Goal: Information Seeking & Learning: Learn about a topic

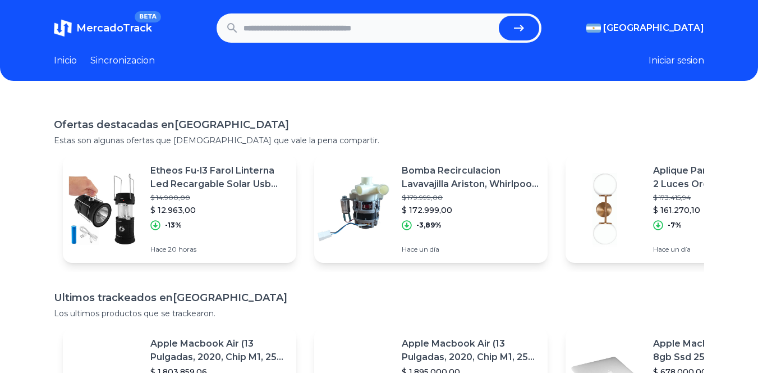
click at [295, 34] on input "text" at bounding box center [369, 28] width 251 height 25
type input "**********"
click at [499, 16] on button "submit" at bounding box center [519, 28] width 40 height 25
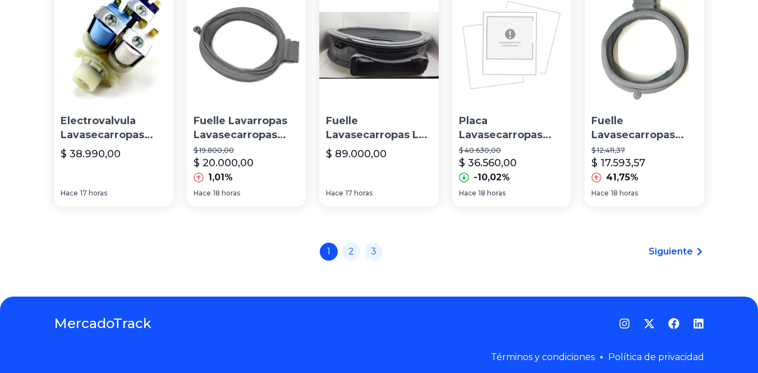
scroll to position [828, 0]
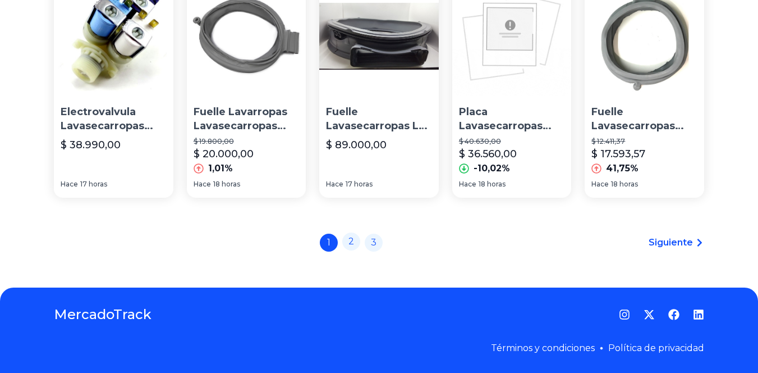
click at [358, 237] on link "2" at bounding box center [351, 241] width 18 height 18
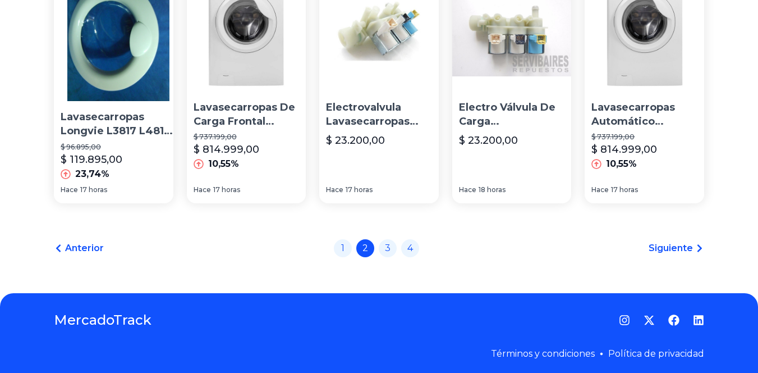
scroll to position [851, 0]
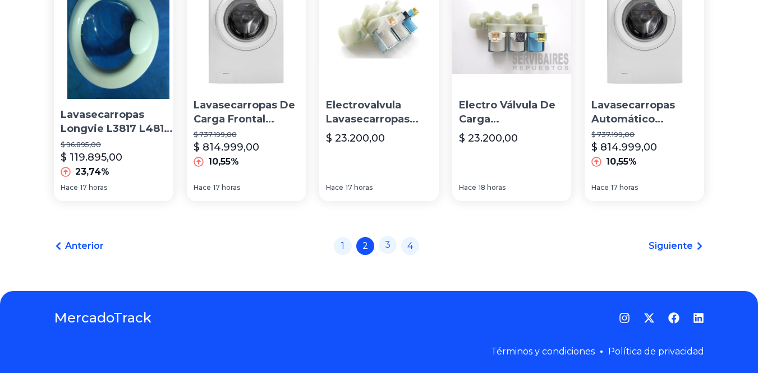
click at [389, 240] on link "3" at bounding box center [388, 245] width 18 height 18
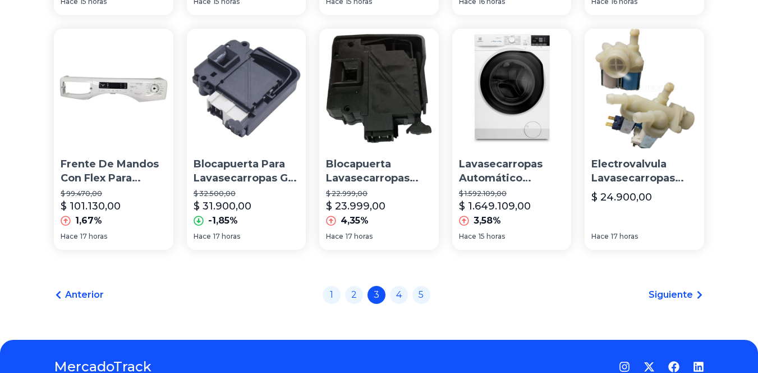
scroll to position [794, 0]
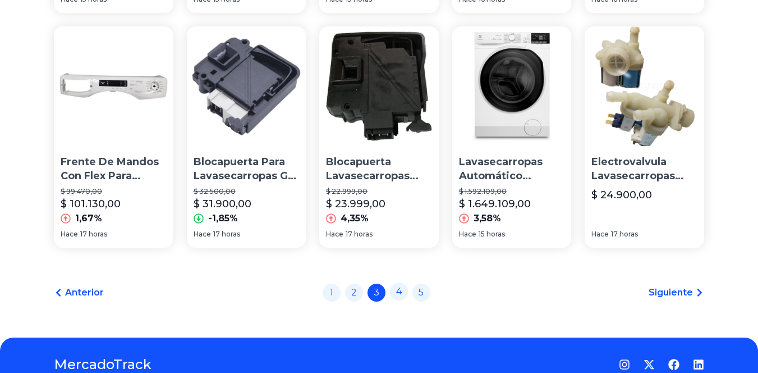
click at [402, 299] on link "4" at bounding box center [399, 291] width 18 height 18
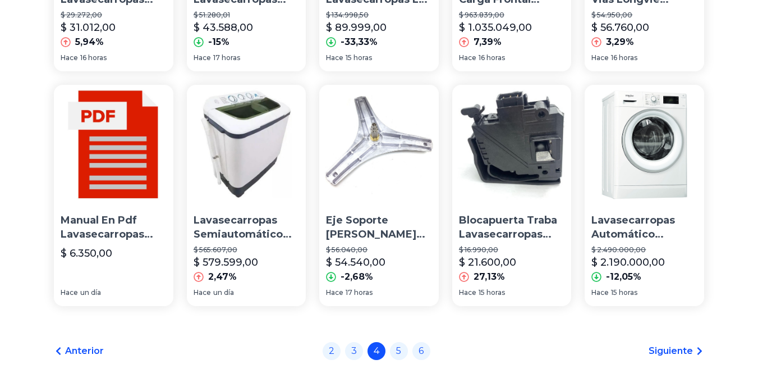
scroll to position [754, 0]
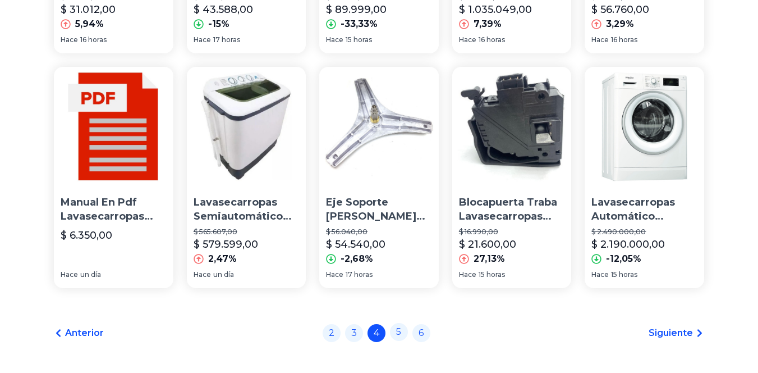
click at [403, 341] on link "5" at bounding box center [399, 332] width 18 height 18
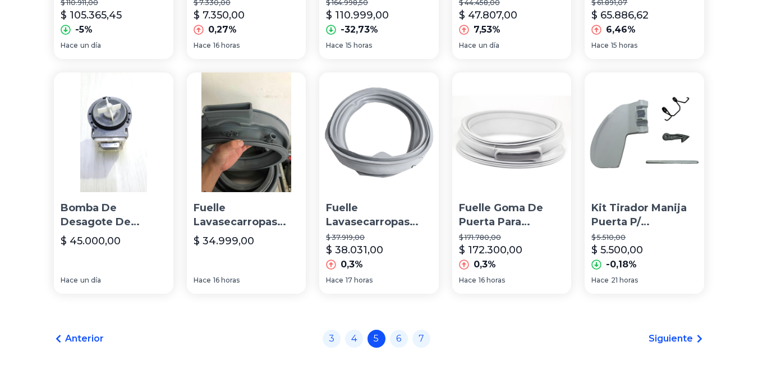
scroll to position [851, 0]
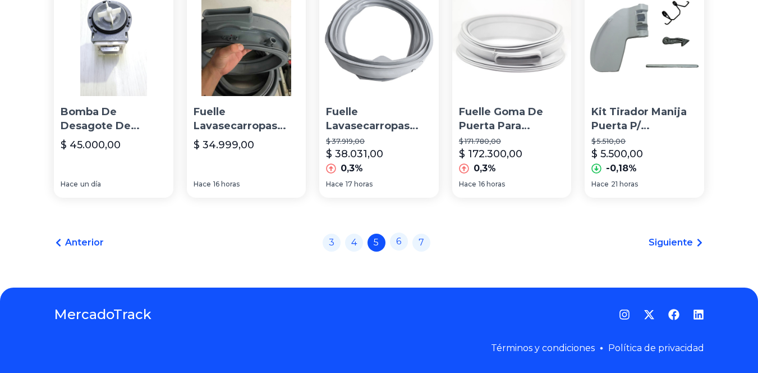
click at [405, 245] on link "6" at bounding box center [399, 241] width 18 height 18
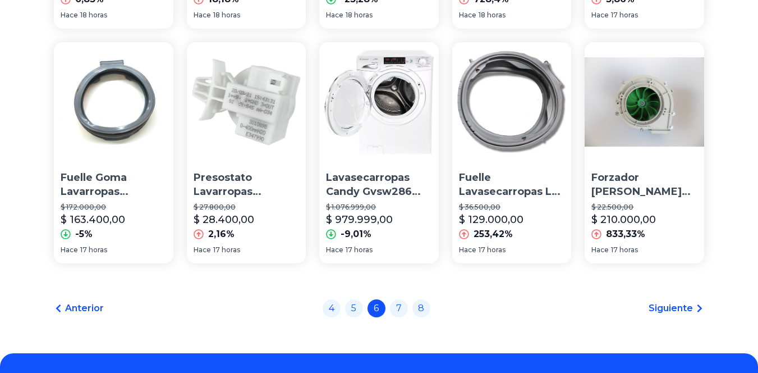
scroll to position [851, 0]
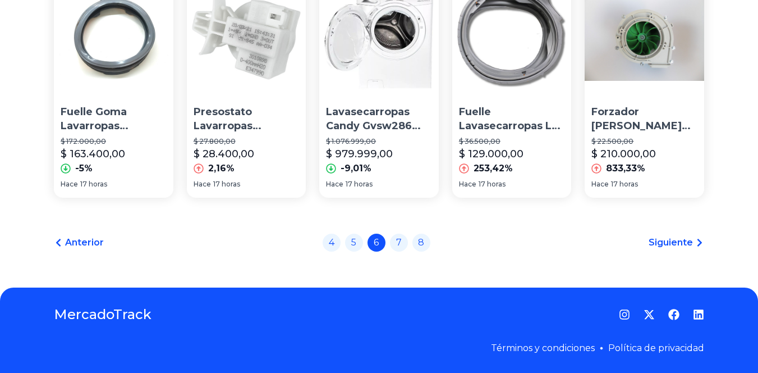
click at [405, 245] on link "7" at bounding box center [399, 242] width 18 height 18
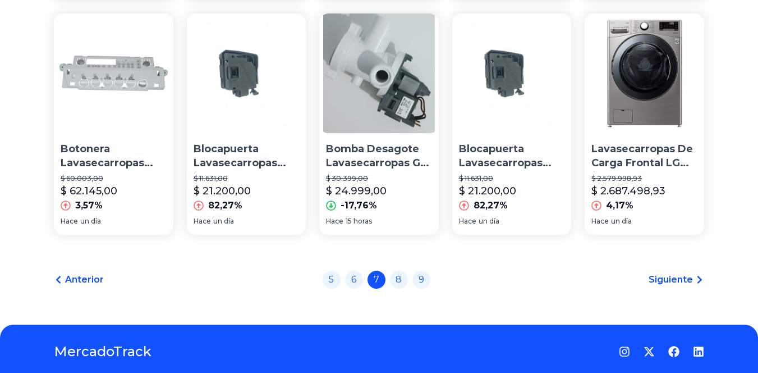
scroll to position [851, 0]
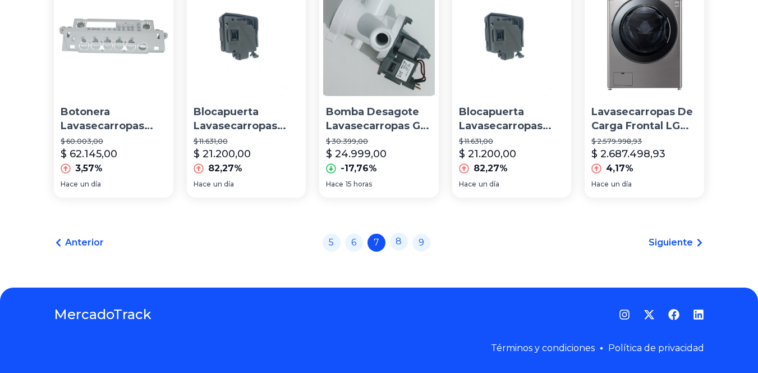
click at [405, 245] on link "8" at bounding box center [399, 241] width 18 height 18
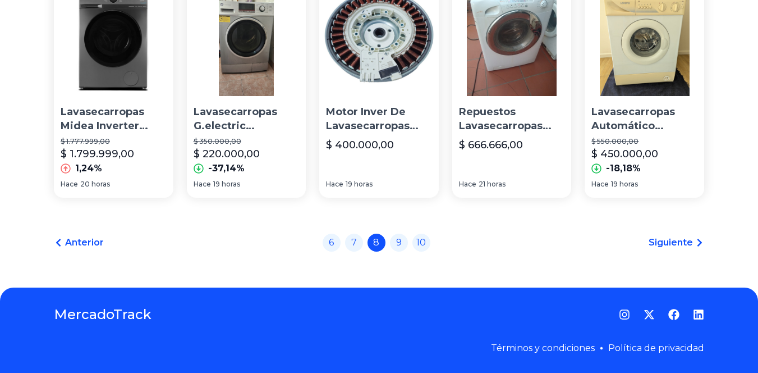
scroll to position [851, 0]
click at [405, 245] on link "9" at bounding box center [399, 242] width 18 height 18
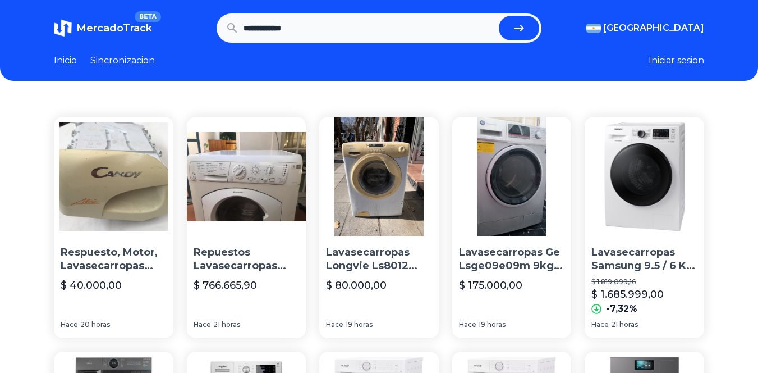
click at [319, 31] on input "**********" at bounding box center [369, 28] width 251 height 25
type input "**********"
click at [499, 16] on button "submit" at bounding box center [519, 28] width 40 height 25
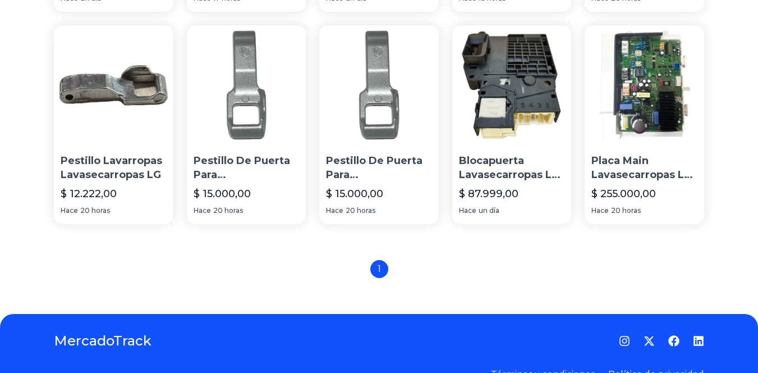
scroll to position [797, 0]
